Goal: Use online tool/utility: Utilize a website feature to perform a specific function

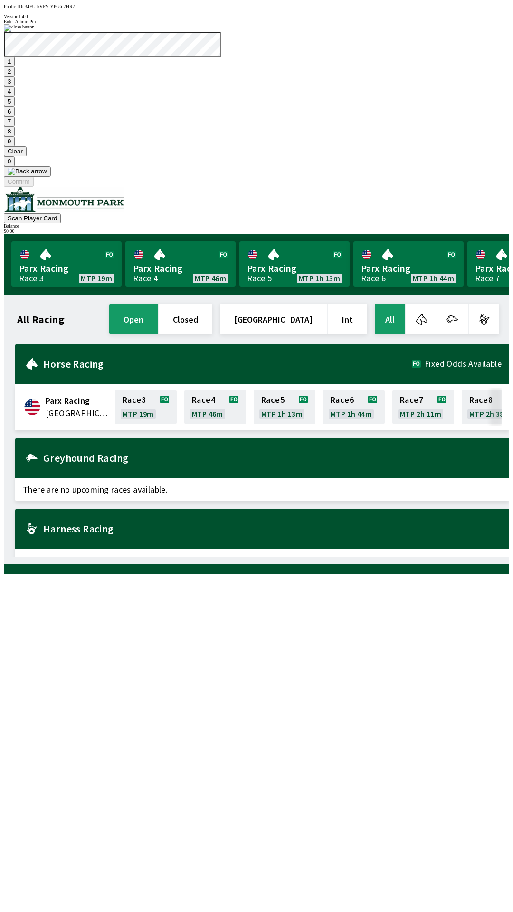
click at [15, 146] on button "9" at bounding box center [9, 141] width 11 height 10
click at [15, 126] on button "7" at bounding box center [9, 121] width 11 height 10
click at [15, 86] on button "3" at bounding box center [9, 81] width 11 height 10
click at [34, 187] on button "Confirm" at bounding box center [19, 182] width 30 height 10
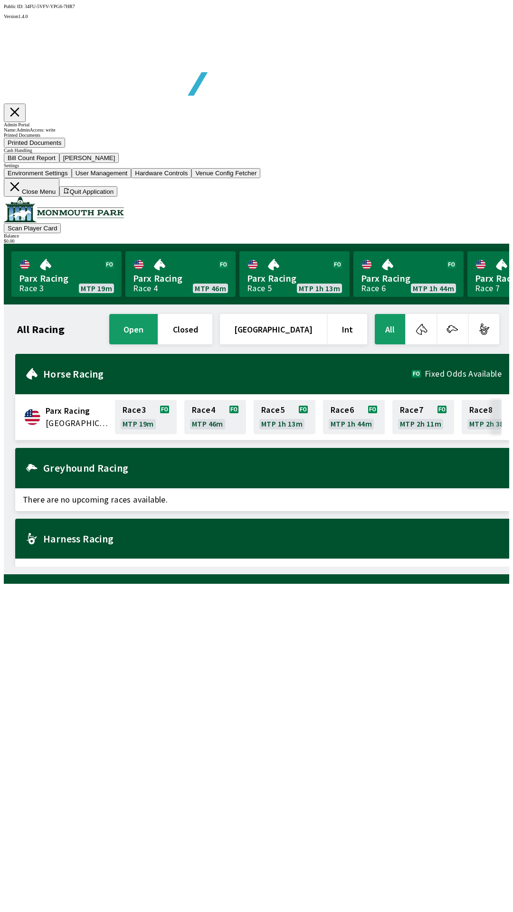
click at [59, 163] on button "Bill Count Report" at bounding box center [32, 158] width 56 height 10
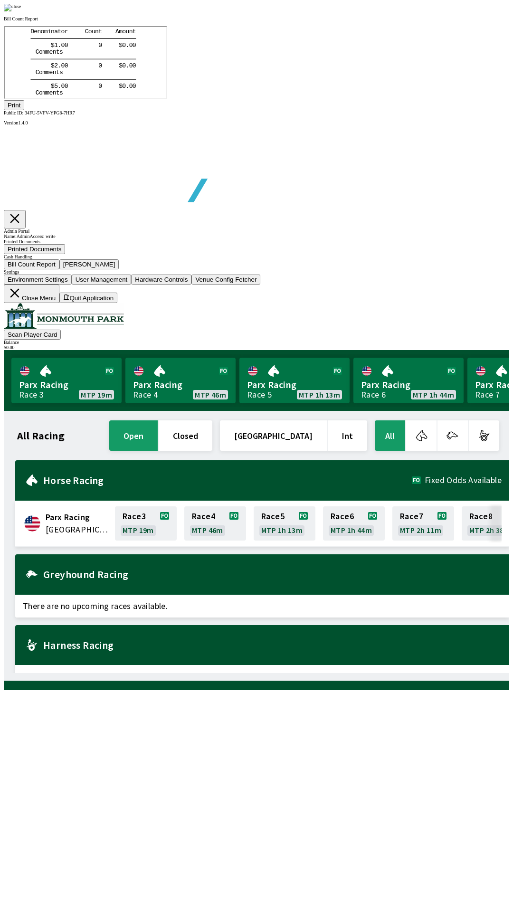
scroll to position [111, 0]
click at [24, 110] on button "Print" at bounding box center [14, 105] width 20 height 10
click at [21, 11] on img at bounding box center [13, 8] width 18 height 8
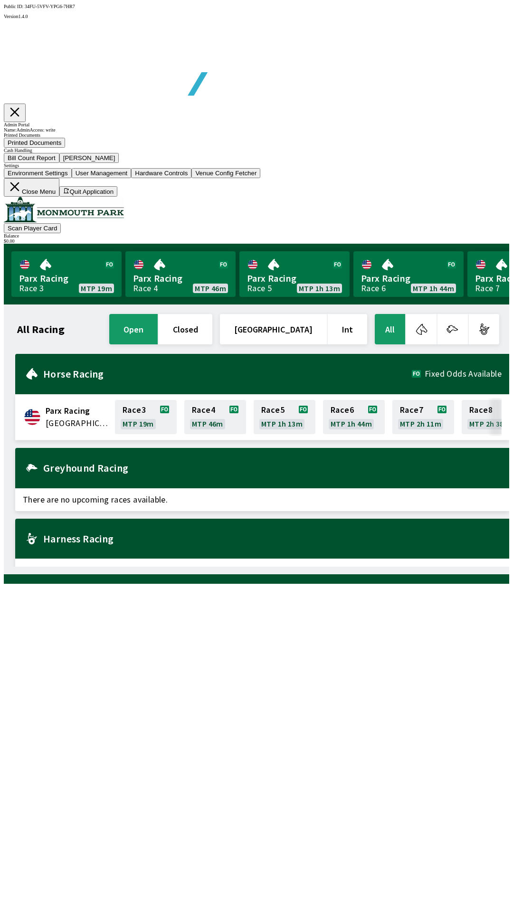
click at [119, 163] on button "[PERSON_NAME]" at bounding box center [89, 158] width 60 height 10
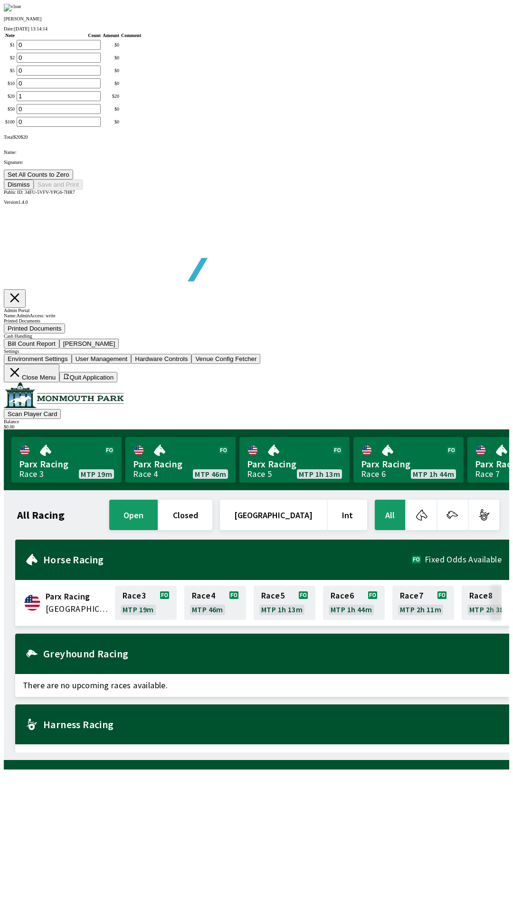
click at [73, 179] on button "Set All Counts to Zero" at bounding box center [38, 174] width 69 height 10
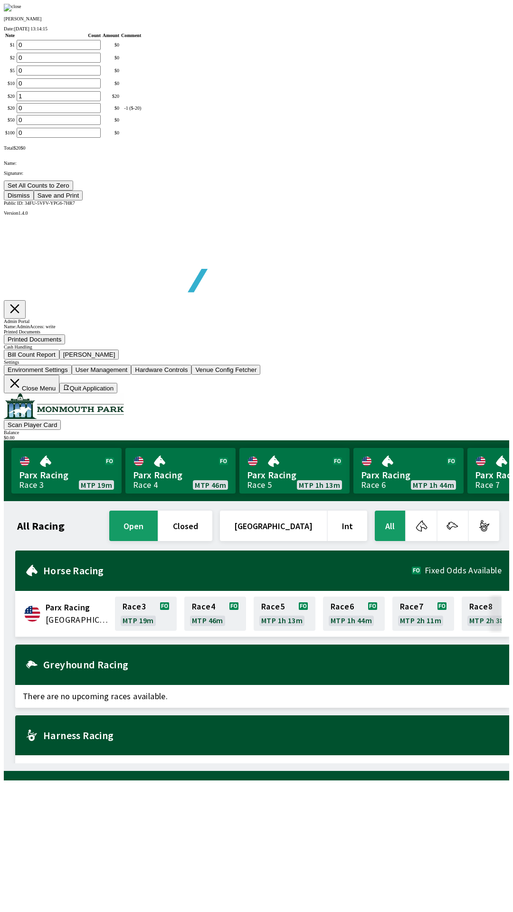
click at [83, 200] on button "Save and Print" at bounding box center [58, 195] width 49 height 10
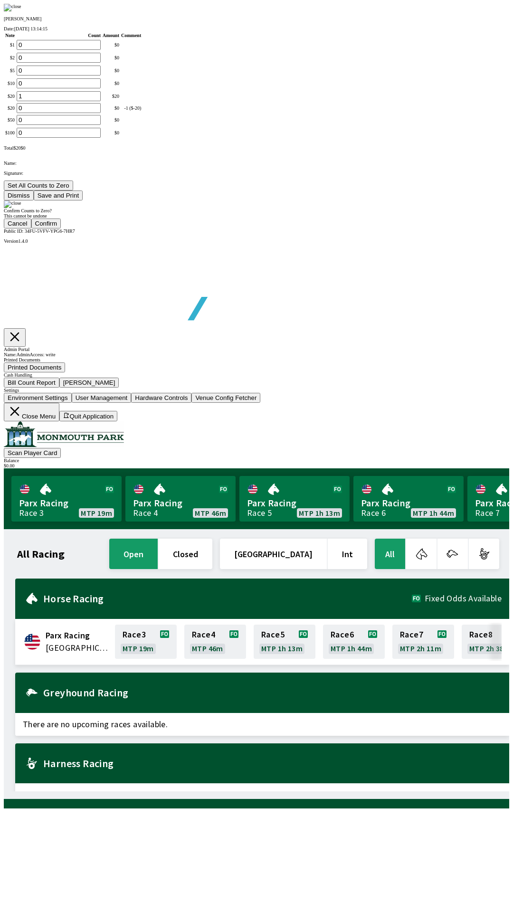
click at [61, 228] on button "Confirm" at bounding box center [46, 223] width 30 height 10
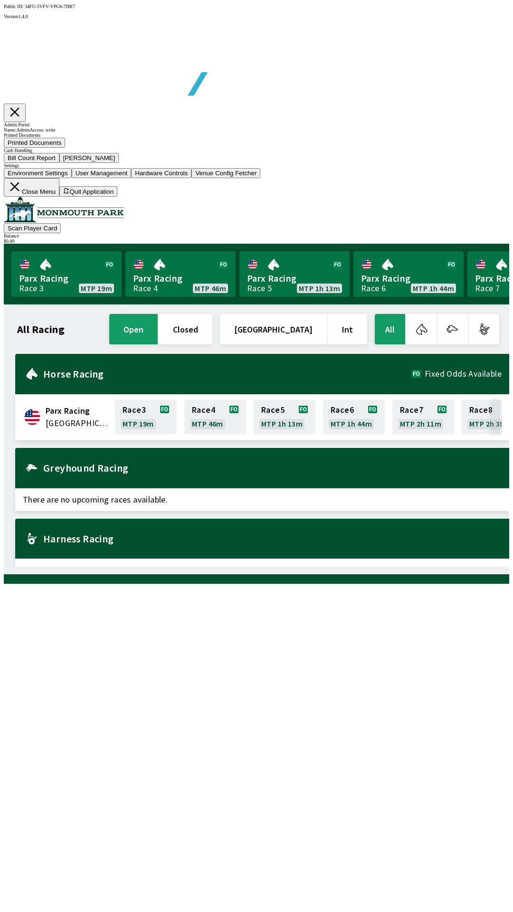
click at [59, 197] on button "Close Menu" at bounding box center [32, 187] width 56 height 19
